Goal: Consume media (video, audio)

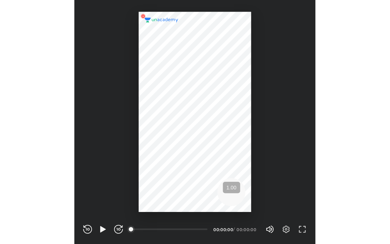
scroll to position [202, 200]
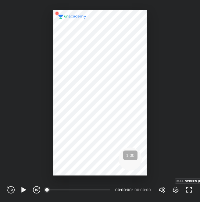
click at [185, 187] on icon "button" at bounding box center [188, 189] width 7 height 7
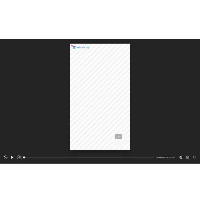
scroll to position [244, 390]
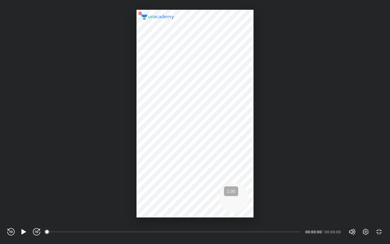
click at [183, 186] on div at bounding box center [194, 113] width 117 height 207
click at [23, 202] on icon "button" at bounding box center [23, 231] width 7 height 7
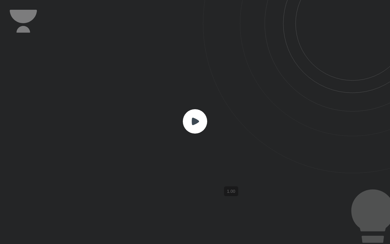
click at [23, 202] on div at bounding box center [195, 122] width 390 height 244
click at [185, 95] on div at bounding box center [195, 122] width 390 height 244
click at [184, 95] on div at bounding box center [195, 122] width 390 height 244
click at [186, 111] on icon at bounding box center [195, 121] width 24 height 24
click at [189, 116] on rect at bounding box center [195, 121] width 24 height 24
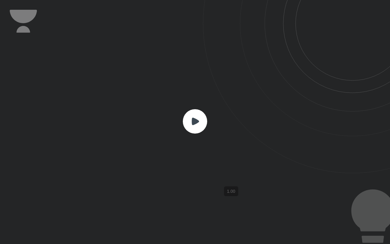
click at [194, 120] on icon at bounding box center [194, 121] width 7 height 7
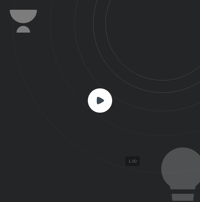
scroll to position [202, 200]
click at [99, 97] on rect at bounding box center [100, 100] width 24 height 24
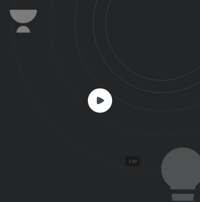
click at [99, 97] on rect at bounding box center [100, 100] width 24 height 24
click at [108, 48] on icon at bounding box center [106, 86] width 187 height 173
